Goal: Entertainment & Leisure: Consume media (video, audio)

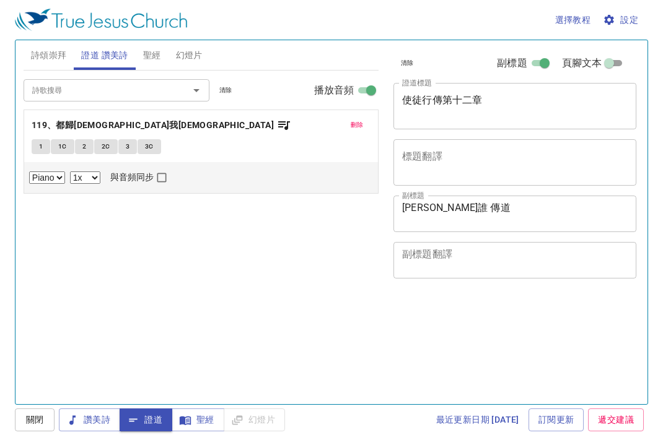
select select "1"
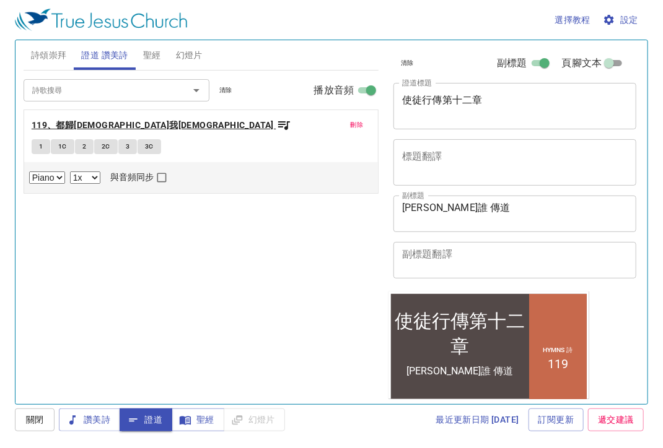
click at [278, 123] on icon "button" at bounding box center [284, 125] width 12 height 9
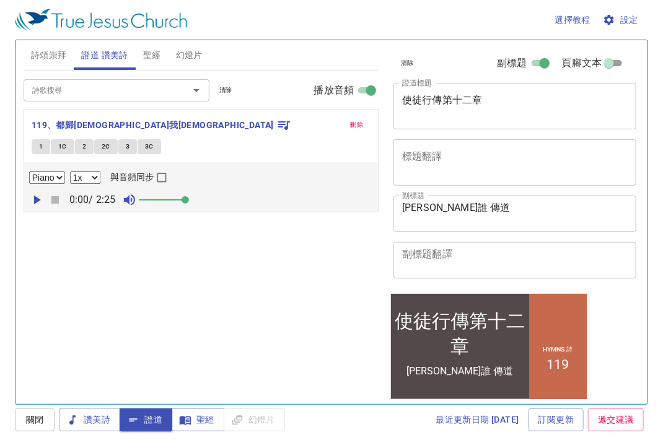
click at [40, 148] on span "1" at bounding box center [41, 146] width 4 height 11
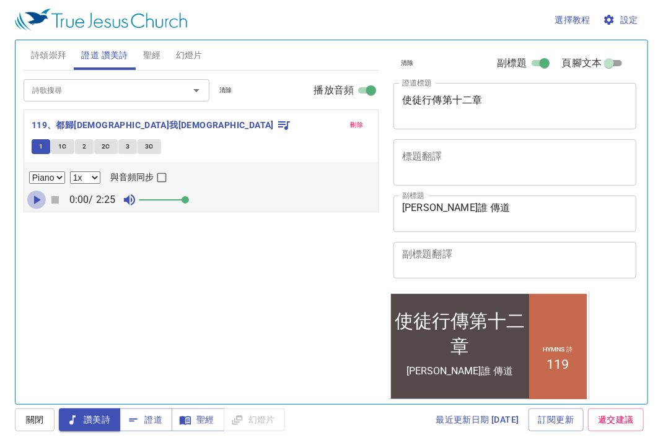
click at [36, 201] on icon "button" at bounding box center [37, 200] width 7 height 9
click at [39, 146] on span "1" at bounding box center [41, 146] width 4 height 11
click at [40, 148] on span "1" at bounding box center [41, 146] width 4 height 11
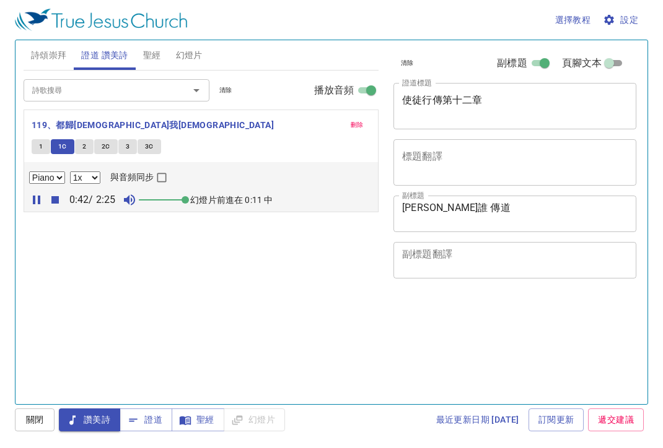
select select "1"
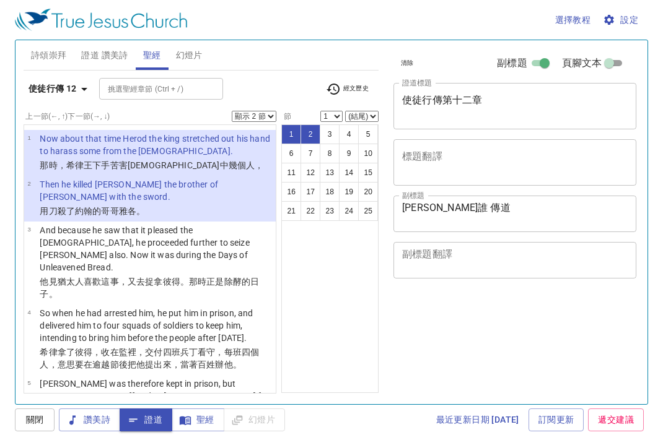
select select "2"
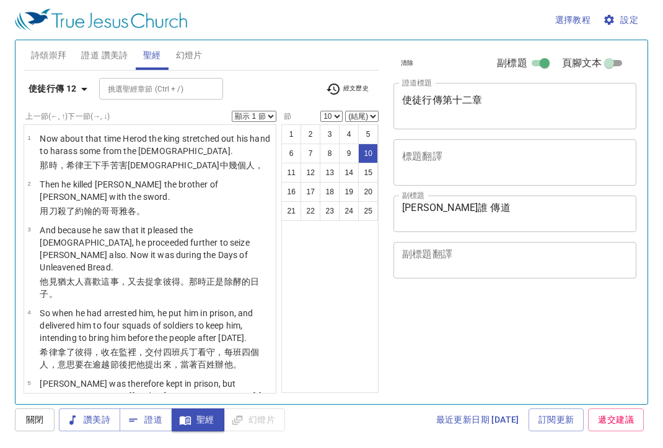
select select "10"
select select "25"
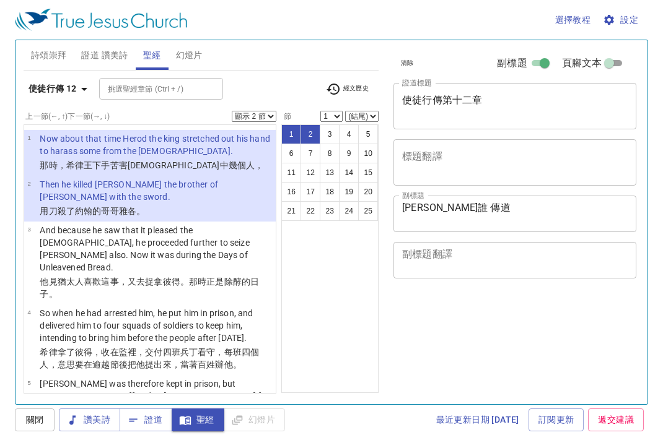
select select "2"
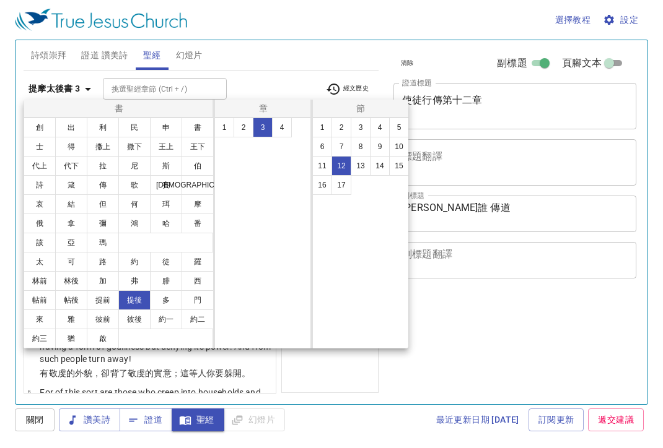
select select "12"
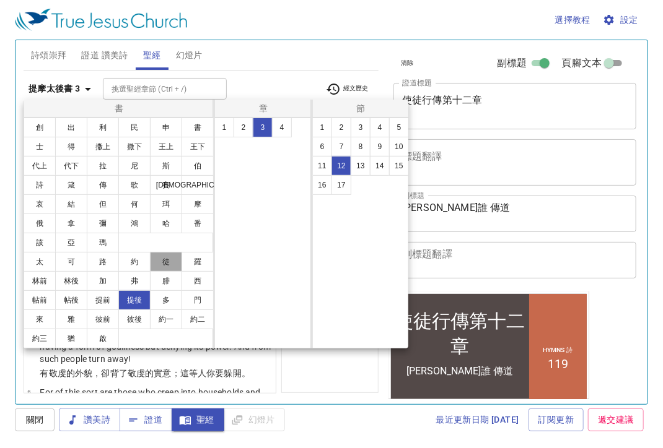
scroll to position [552, 0]
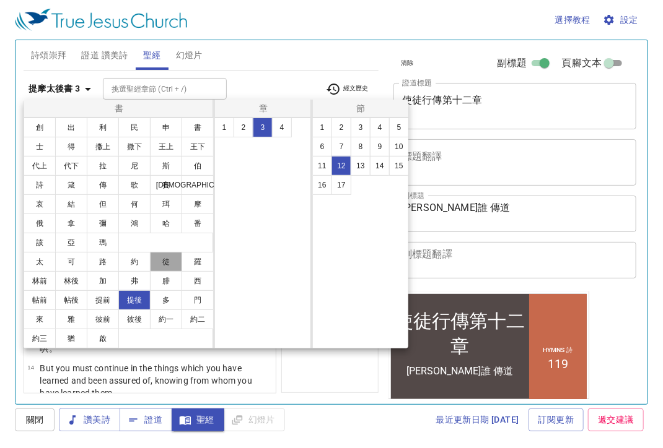
click at [168, 267] on button "徒" at bounding box center [166, 262] width 32 height 20
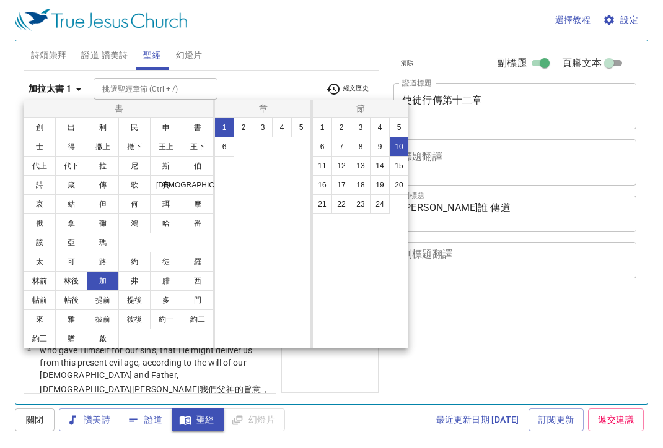
select select "10"
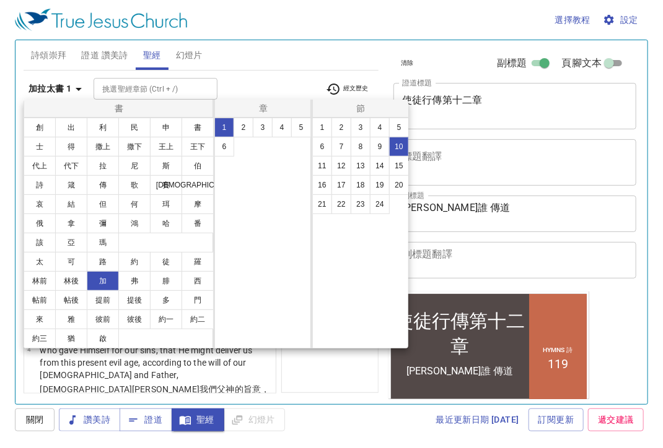
scroll to position [442, 0]
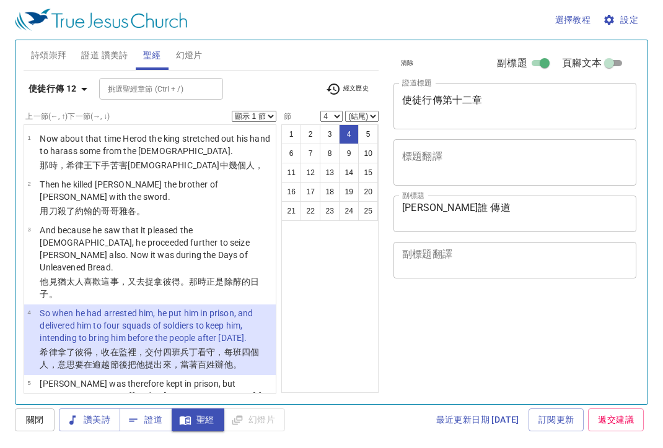
select select "4"
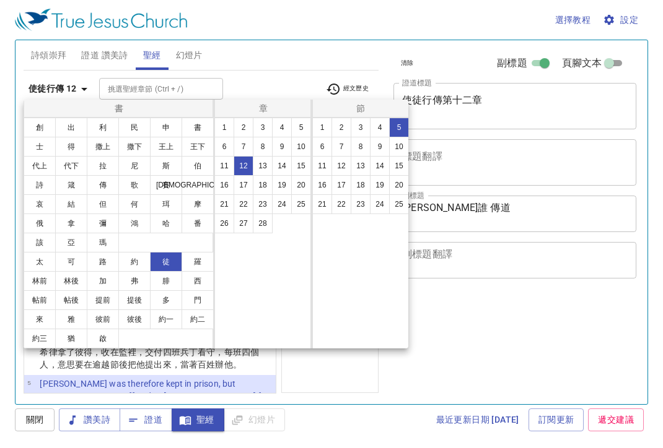
select select "5"
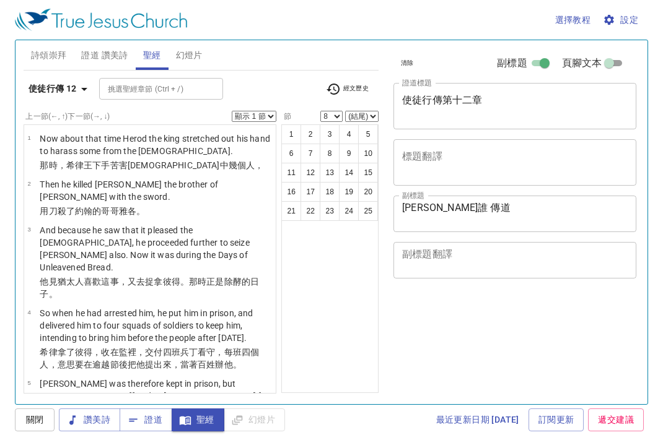
select select "8"
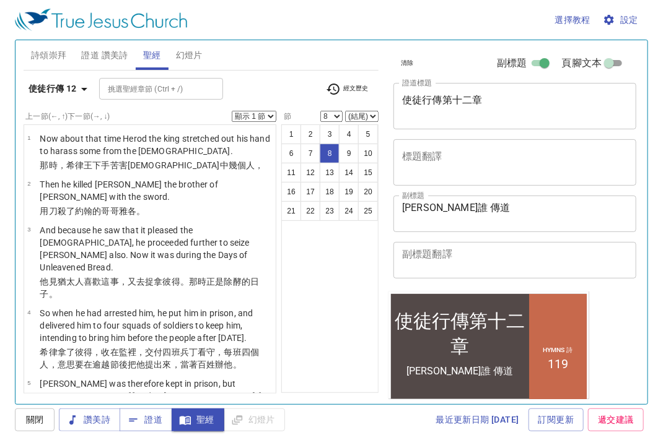
scroll to position [391, 0]
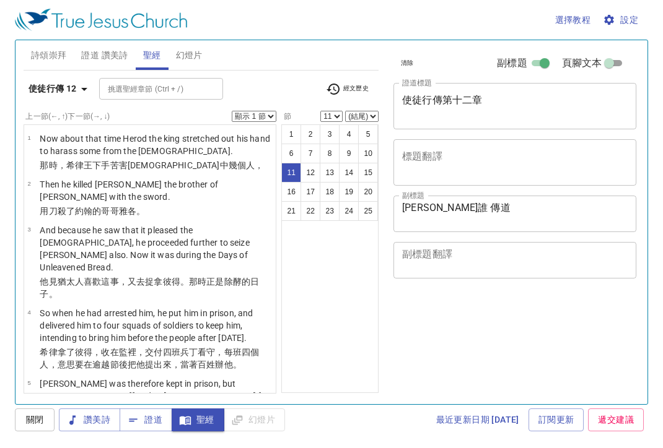
select select "11"
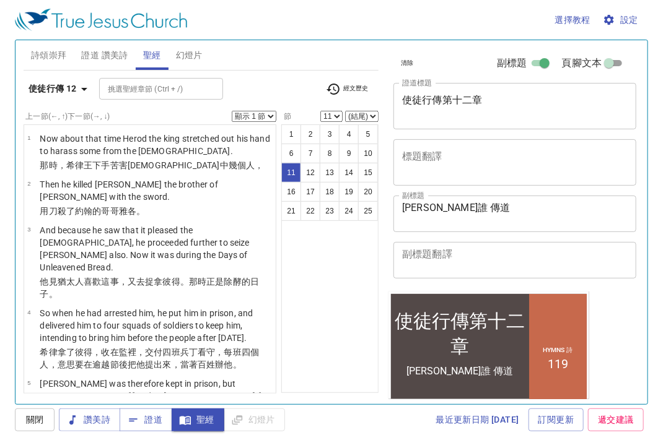
scroll to position [717, 0]
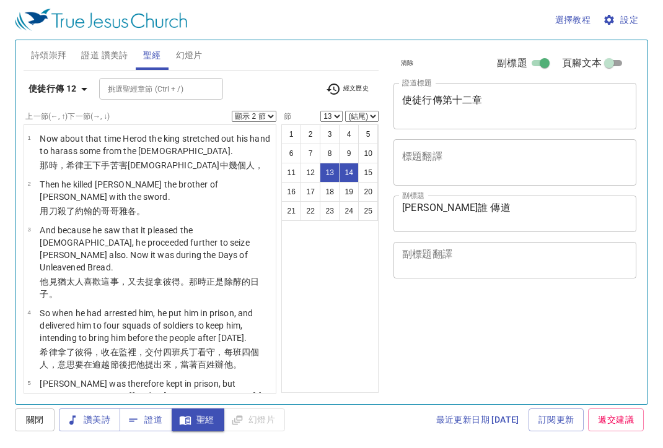
select select "2"
select select "13"
select select "17"
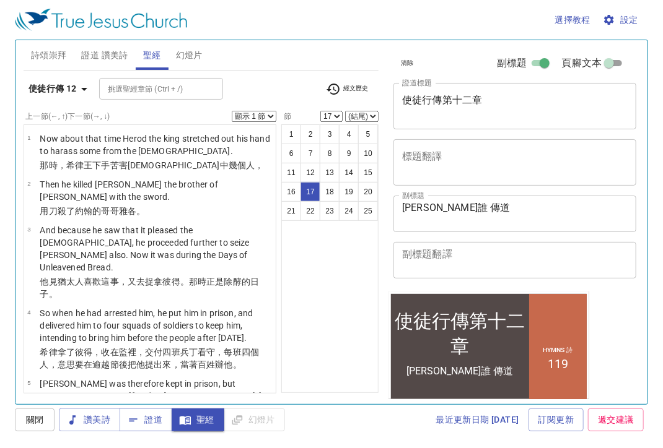
scroll to position [1102, 0]
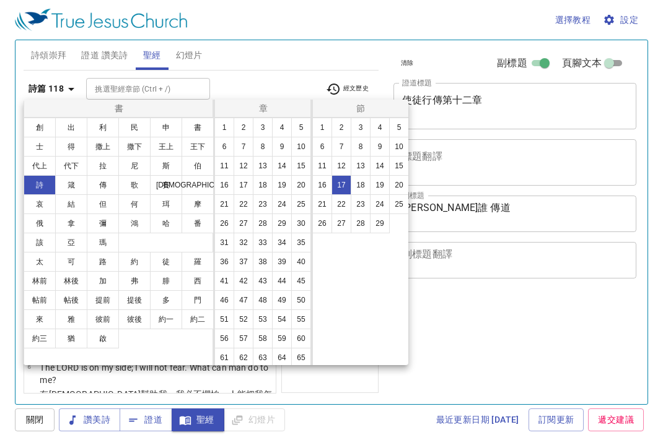
select select "17"
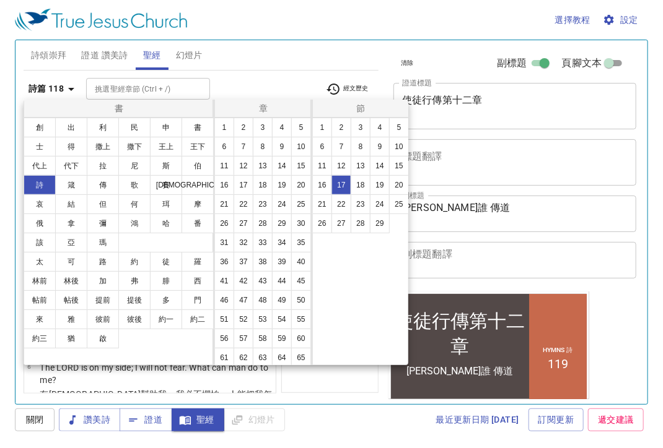
scroll to position [676, 0]
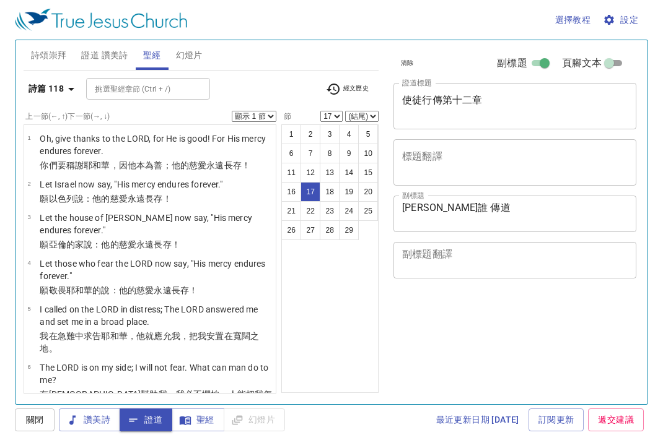
select select "17"
